Goal: Navigation & Orientation: Find specific page/section

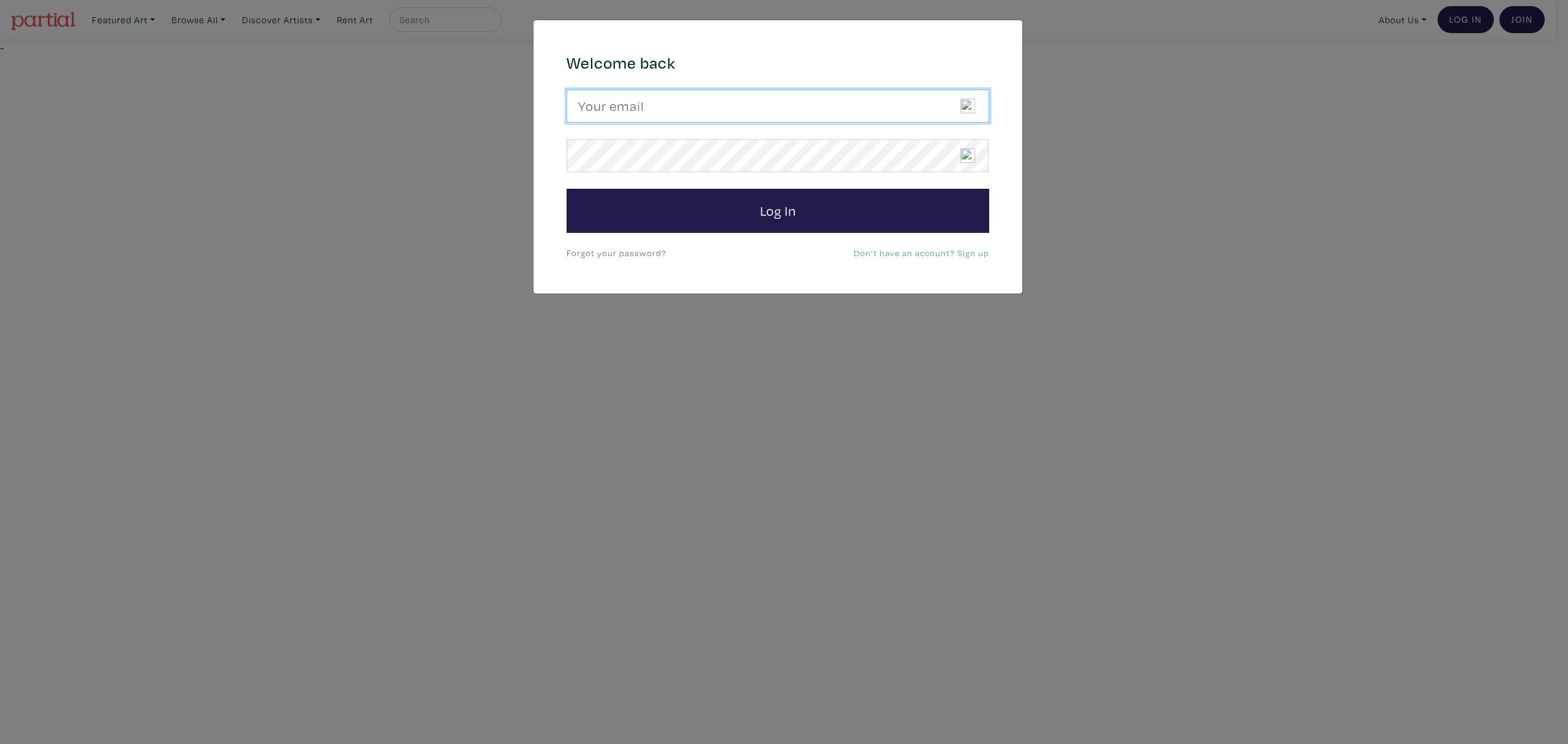
click at [667, 118] on input "email" at bounding box center [778, 105] width 423 height 33
type input "candicegrantart@outlook.com"
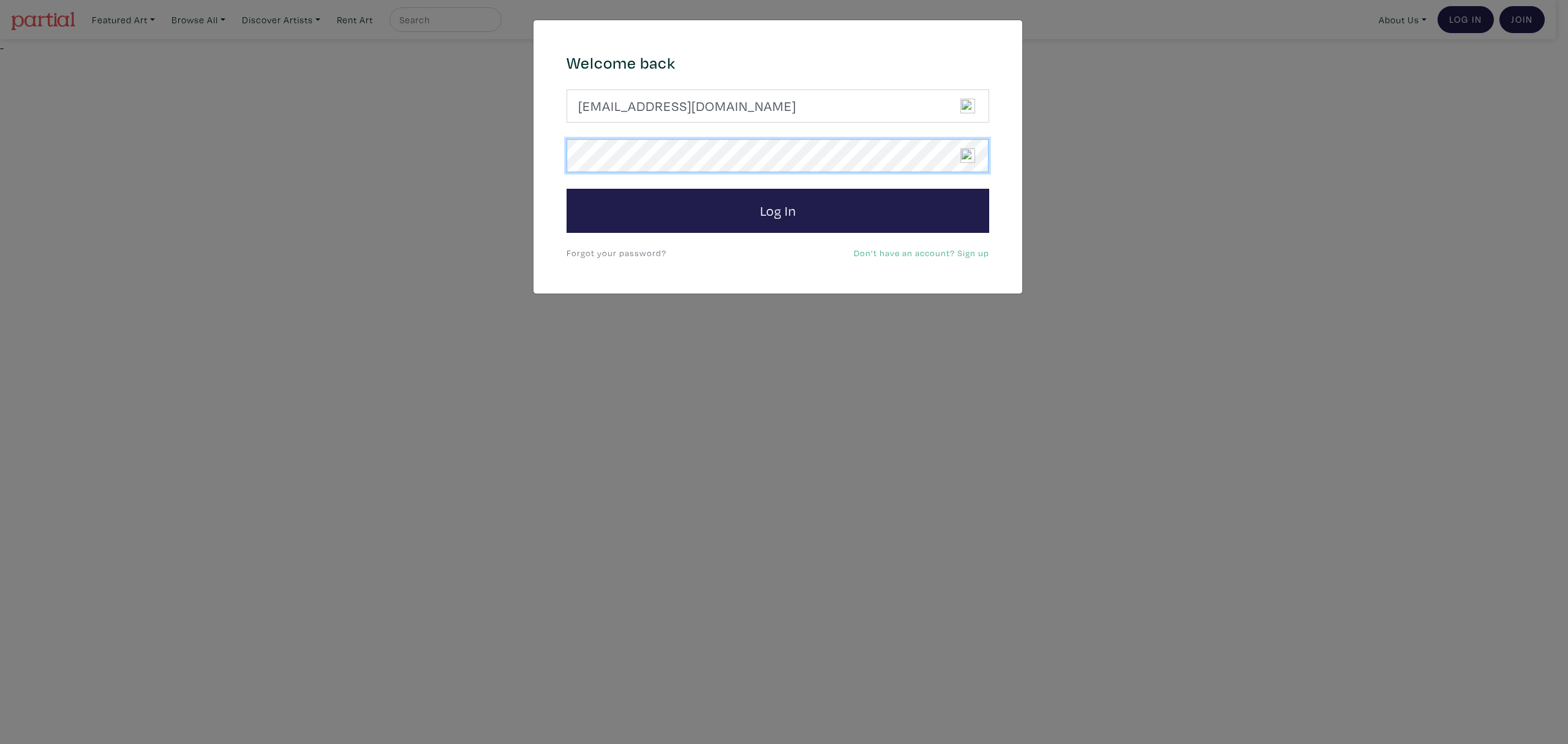
click at [567, 189] on button "Log In" at bounding box center [778, 211] width 423 height 44
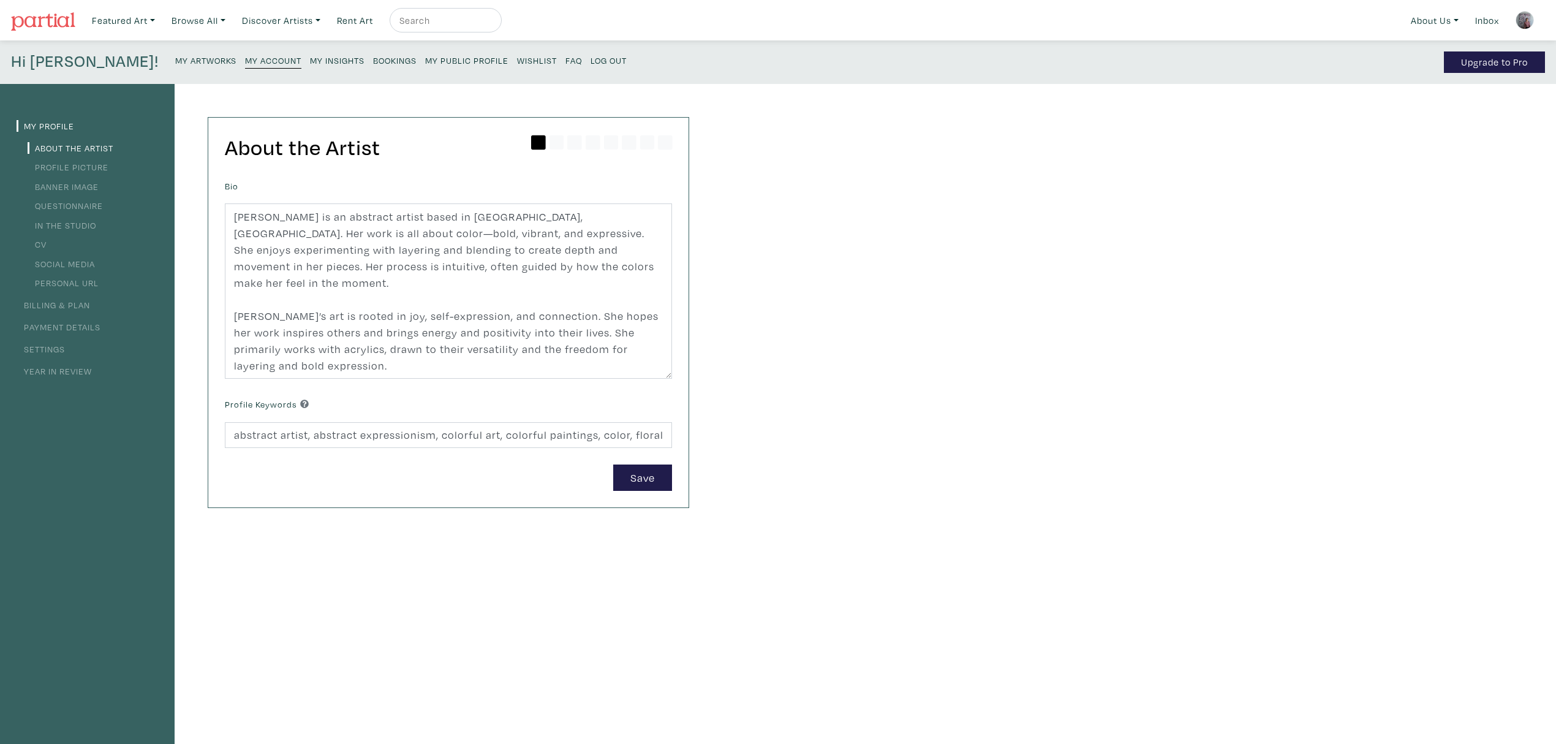
click at [310, 67] on link "My Insights" at bounding box center [337, 59] width 55 height 17
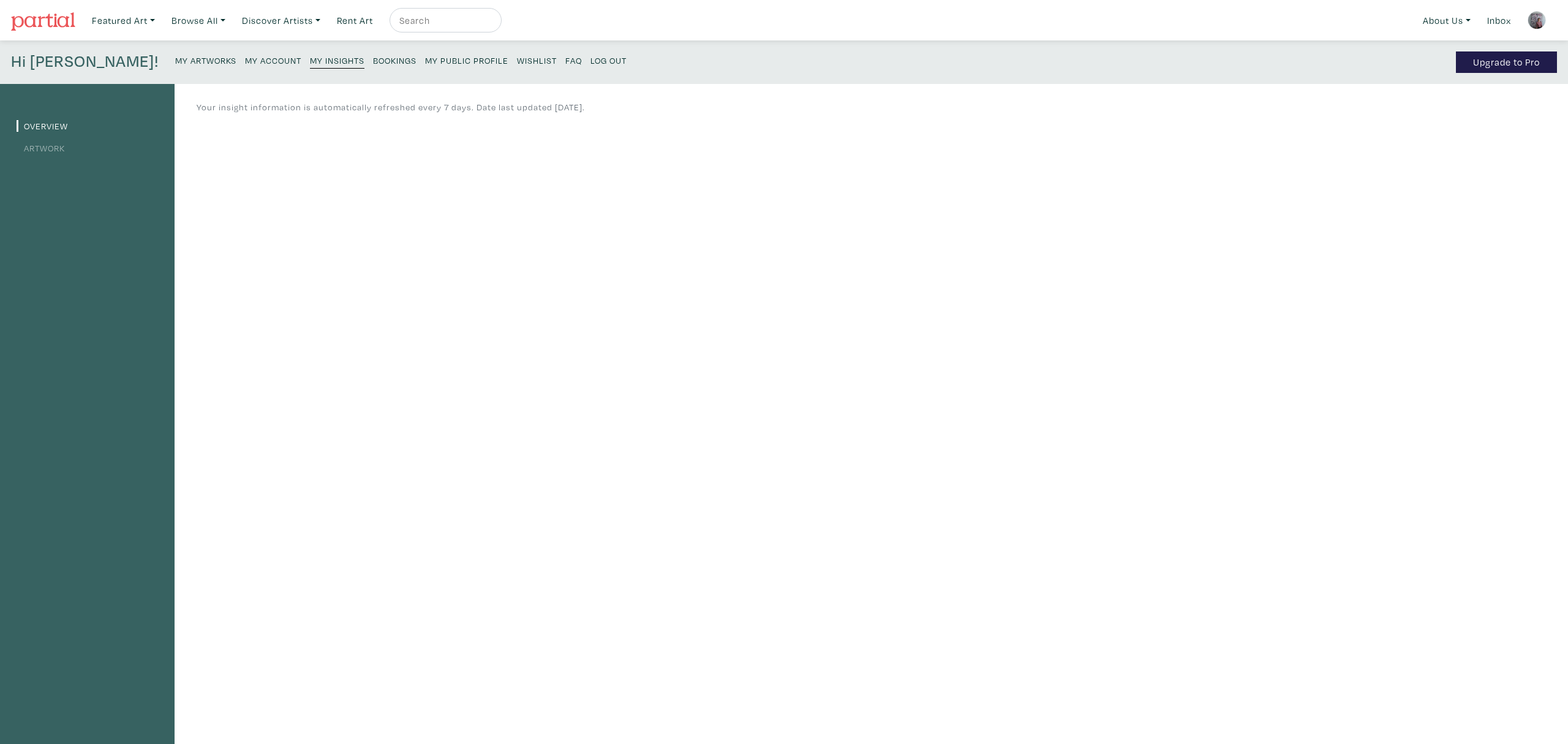
click at [50, 145] on link "Artwork" at bounding box center [41, 148] width 48 height 12
click at [1503, 18] on link "Inbox" at bounding box center [1499, 20] width 35 height 25
